Goal: Transaction & Acquisition: Book appointment/travel/reservation

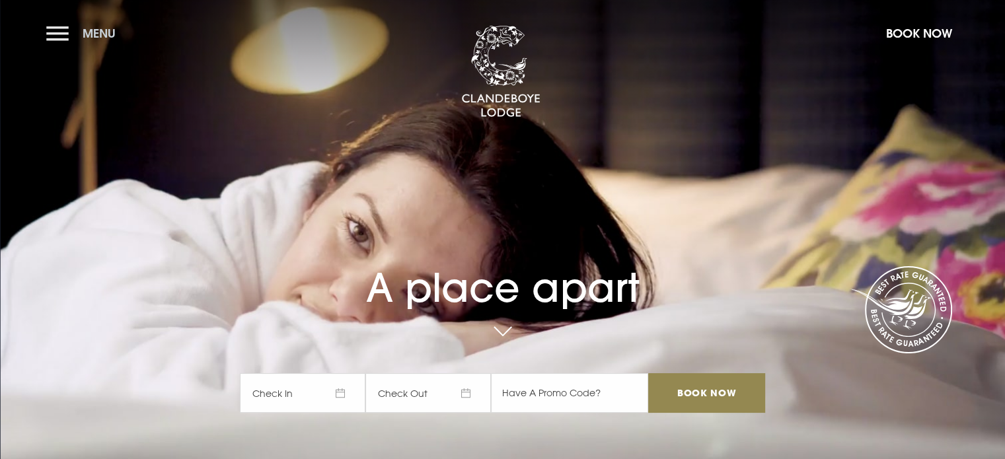
click at [61, 32] on button "Menu" at bounding box center [84, 33] width 76 height 28
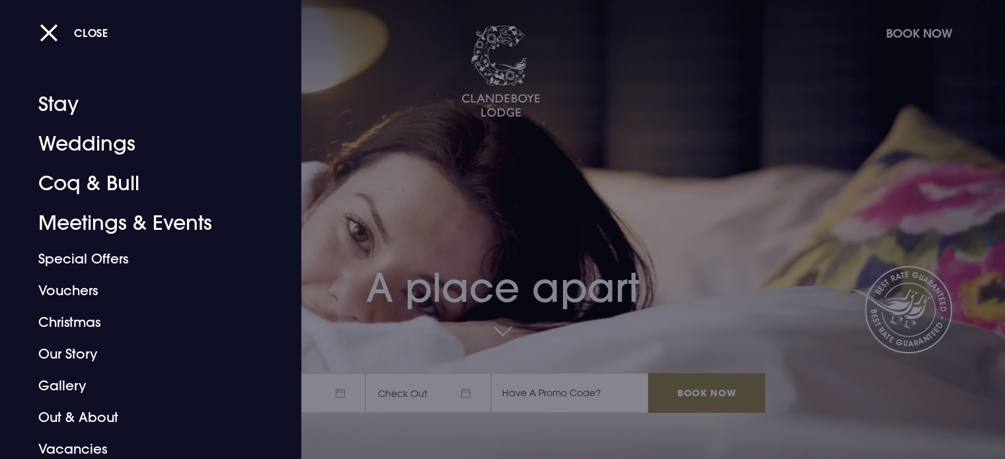
click at [904, 34] on div "Close" at bounding box center [517, 32] width 955 height 28
click at [905, 31] on div "Close" at bounding box center [517, 32] width 955 height 28
click at [51, 27] on button "Close" at bounding box center [74, 32] width 69 height 27
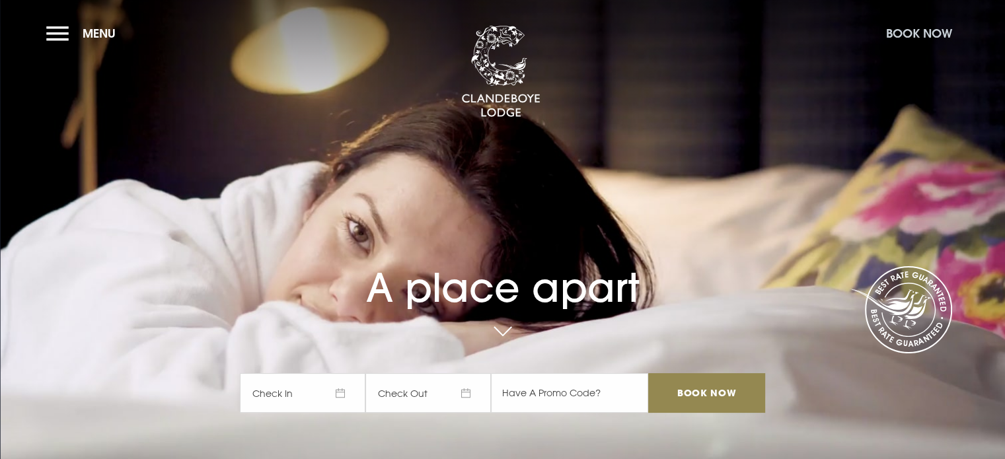
click at [900, 36] on button "Book Now" at bounding box center [918, 33] width 79 height 28
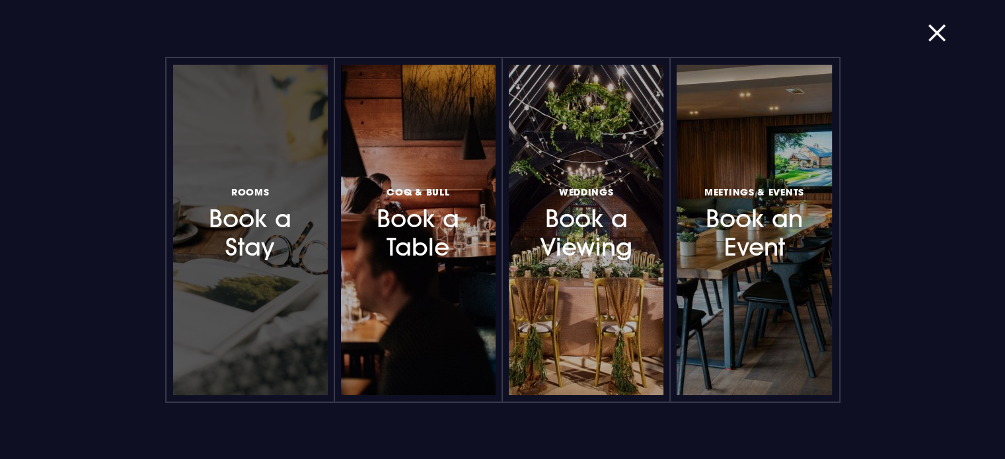
click at [246, 228] on h3 "Rooms Book a Stay" at bounding box center [250, 223] width 115 height 79
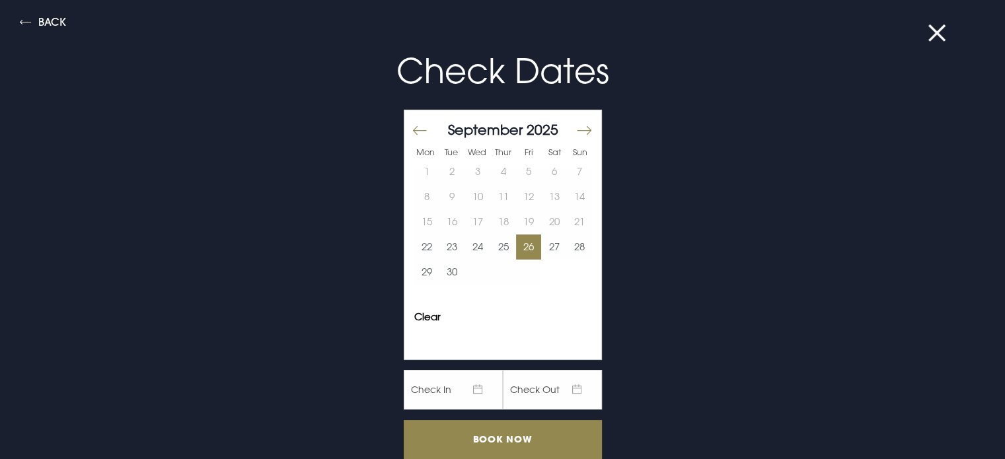
click at [523, 244] on button "26" at bounding box center [529, 247] width 26 height 25
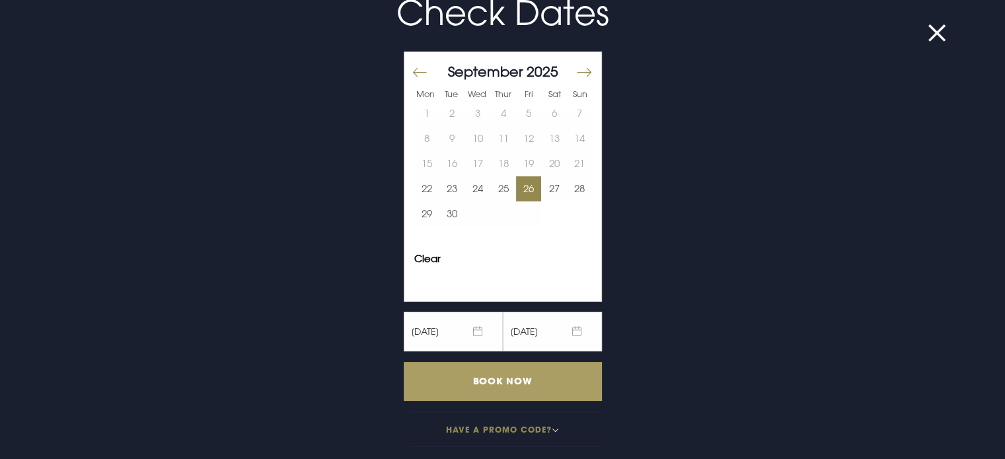
click at [497, 382] on input "Book Now" at bounding box center [503, 381] width 198 height 39
